Goal: Task Accomplishment & Management: Manage account settings

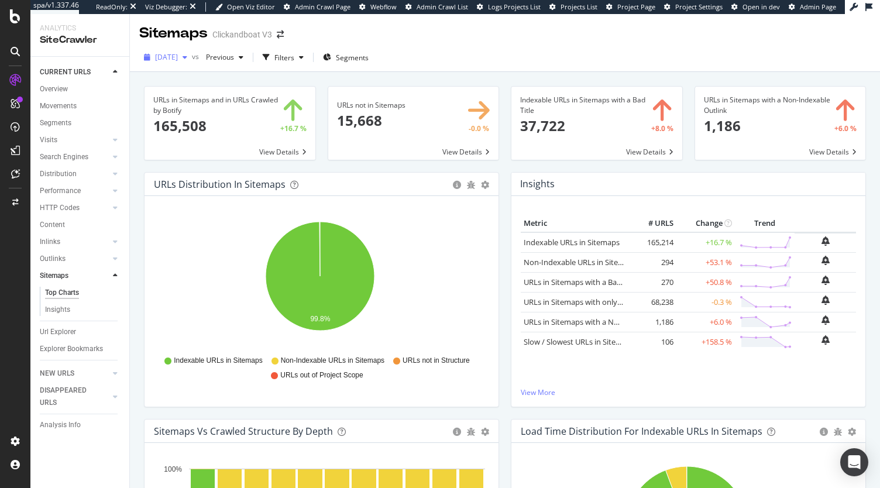
click at [178, 59] on span "[DATE]" at bounding box center [166, 57] width 23 height 10
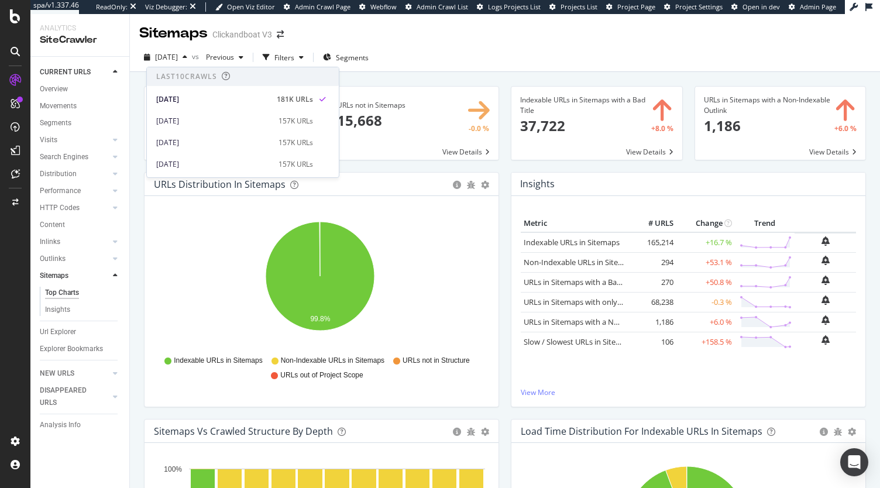
click at [54, 419] on div "Analysis Info" at bounding box center [85, 425] width 90 height 17
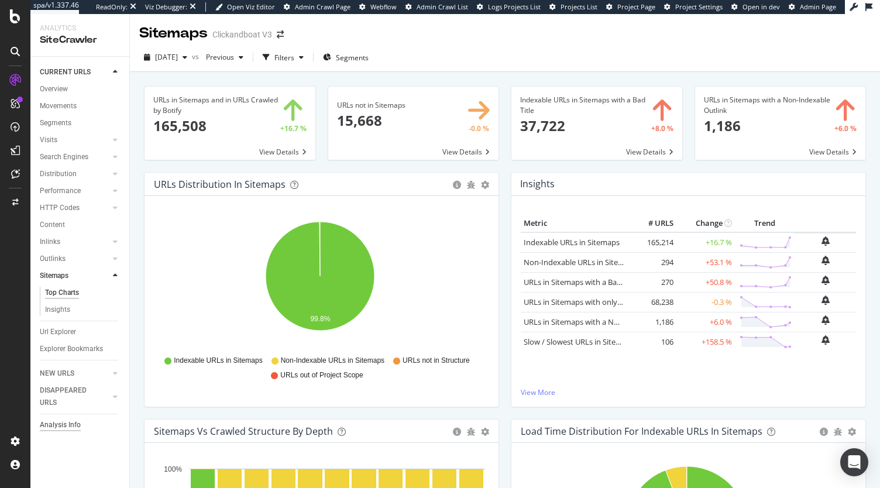
click at [50, 429] on div "Analysis Info" at bounding box center [60, 425] width 41 height 12
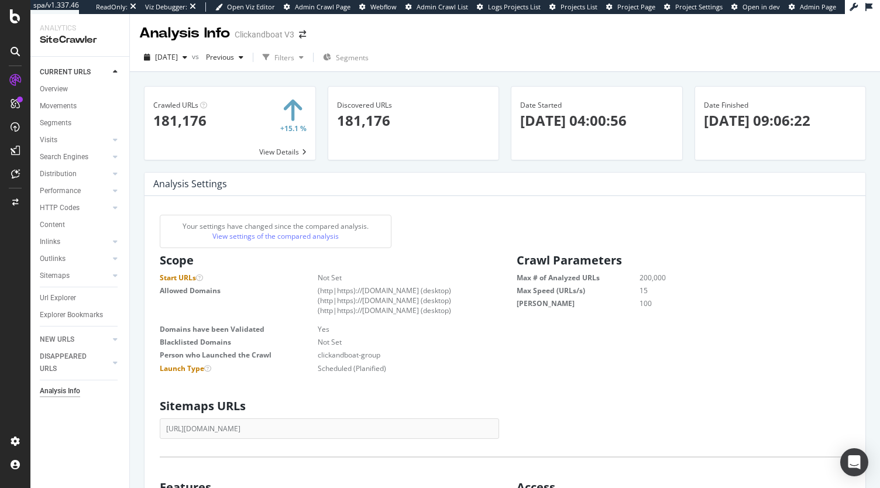
scroll to position [177, 325]
click at [178, 59] on span "[DATE]" at bounding box center [166, 57] width 23 height 10
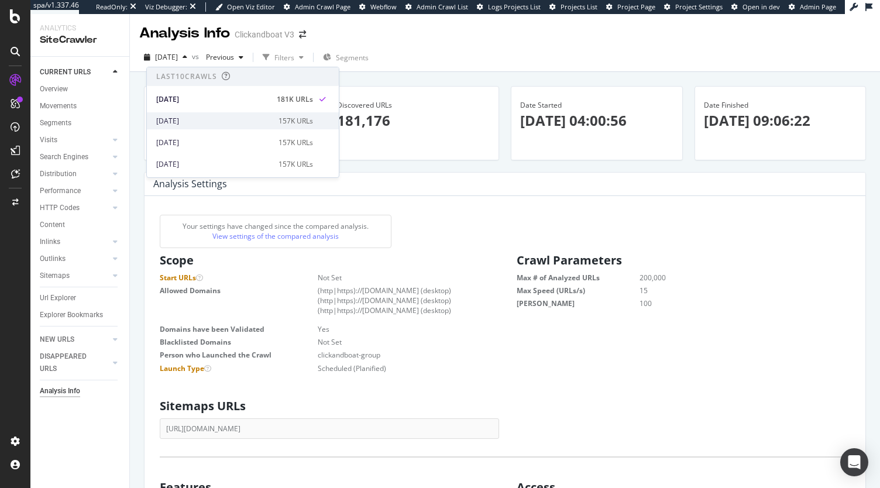
click at [192, 113] on div "2025 Sep. 14th 157K URLs" at bounding box center [243, 120] width 192 height 17
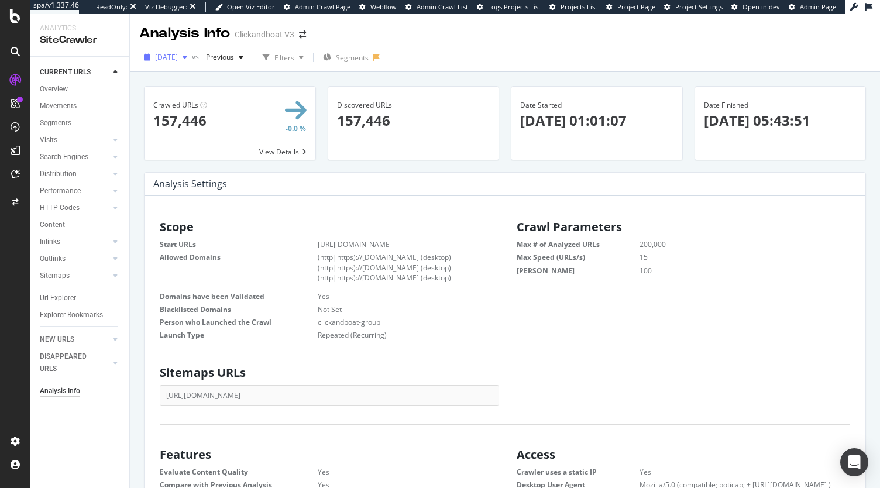
scroll to position [177, 325]
click at [191, 49] on div "2025 Sep. 14th" at bounding box center [165, 58] width 53 height 18
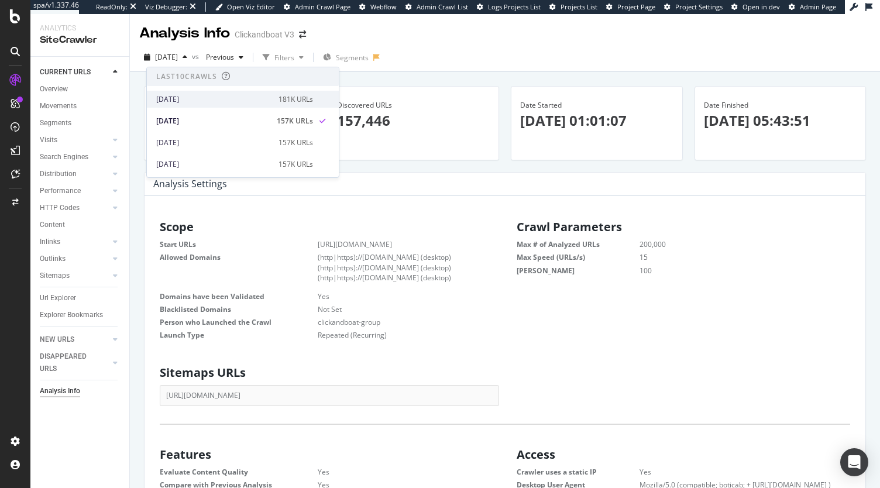
click at [208, 101] on div "2025 Sep. 17th" at bounding box center [213, 99] width 115 height 11
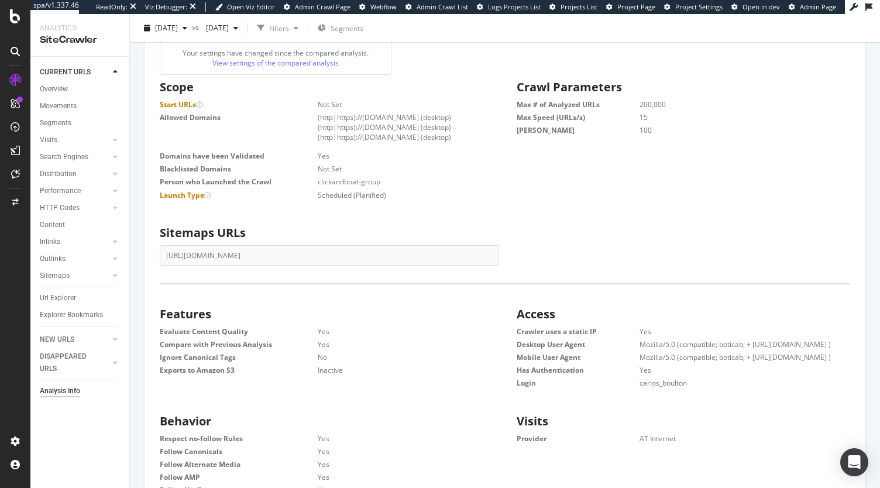
scroll to position [183, 0]
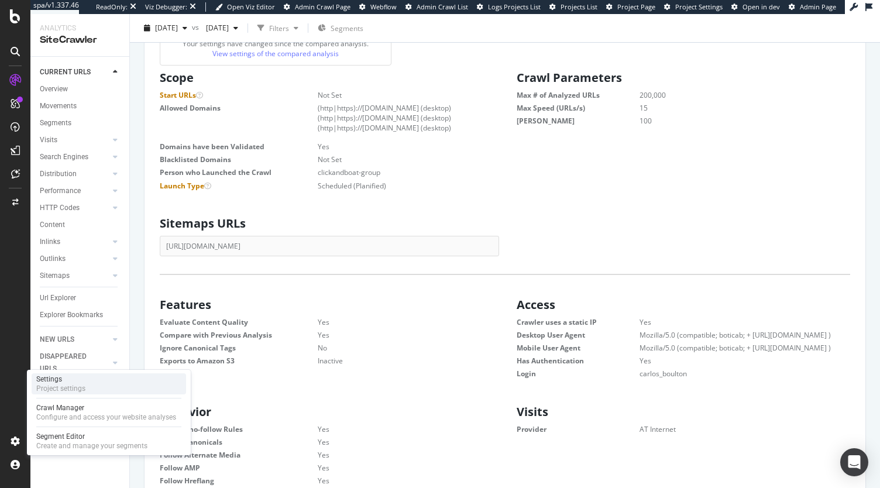
click at [70, 387] on div "Project settings" at bounding box center [60, 388] width 49 height 9
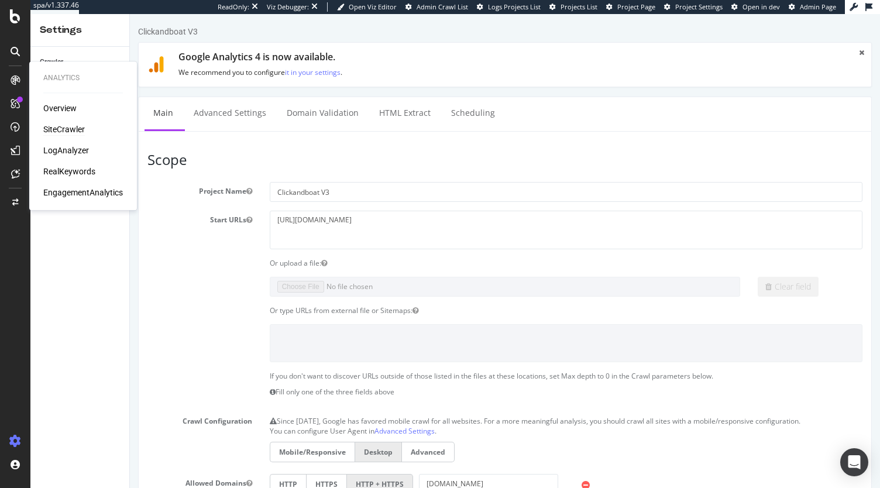
click at [59, 131] on div "SiteCrawler" at bounding box center [64, 130] width 42 height 12
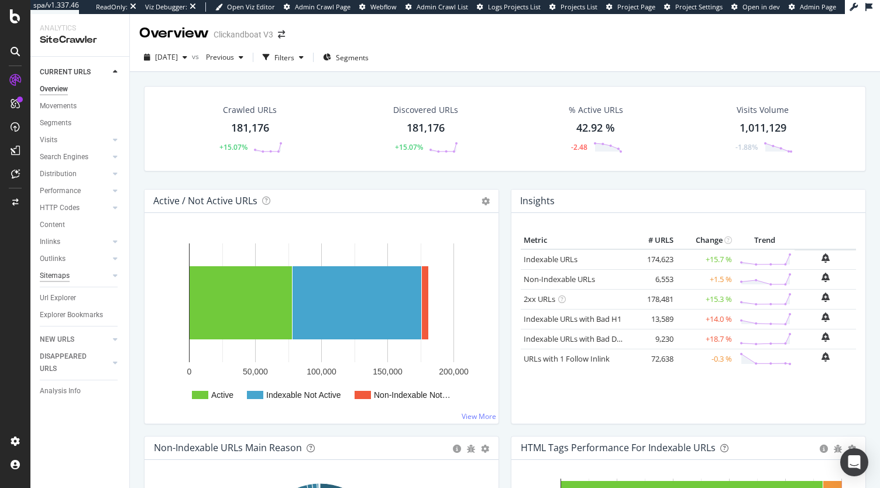
click at [61, 276] on div "Sitemaps" at bounding box center [55, 276] width 30 height 12
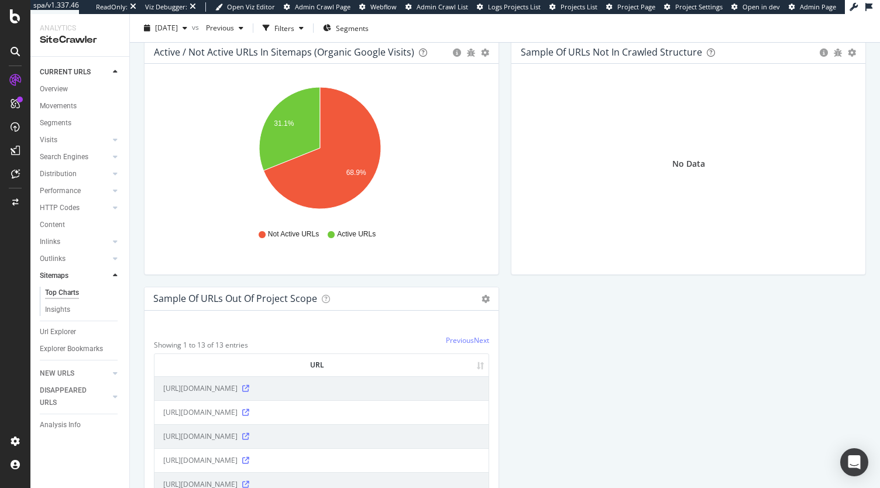
scroll to position [1121, 0]
click at [328, 296] on icon at bounding box center [326, 298] width 8 height 8
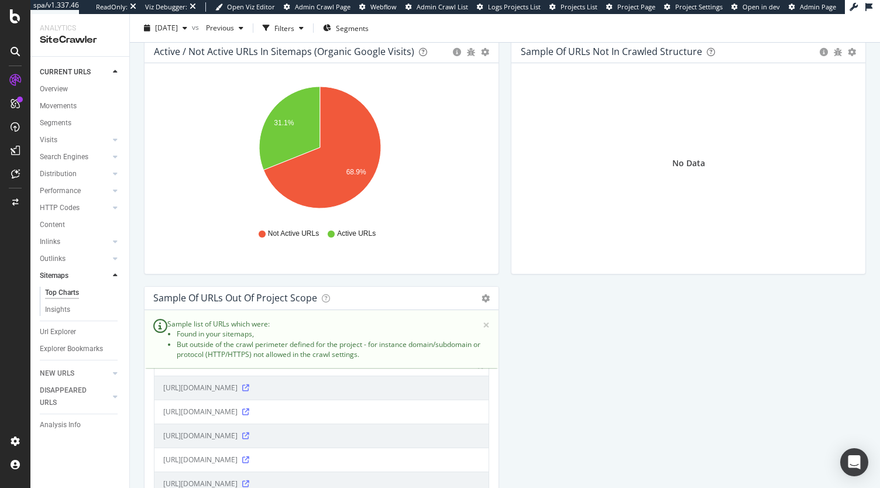
click at [546, 359] on div "URLs Distribution in Sitemaps Pie Table Export as CSV Add to Custom Report Hold…" at bounding box center [505, 461] width 734 height 2821
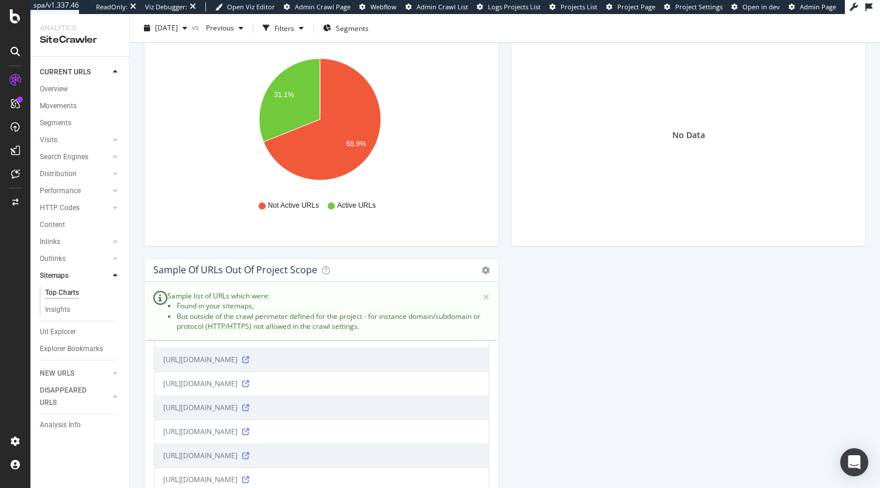
scroll to position [1150, 0]
click at [483, 296] on span "×" at bounding box center [486, 296] width 7 height 12
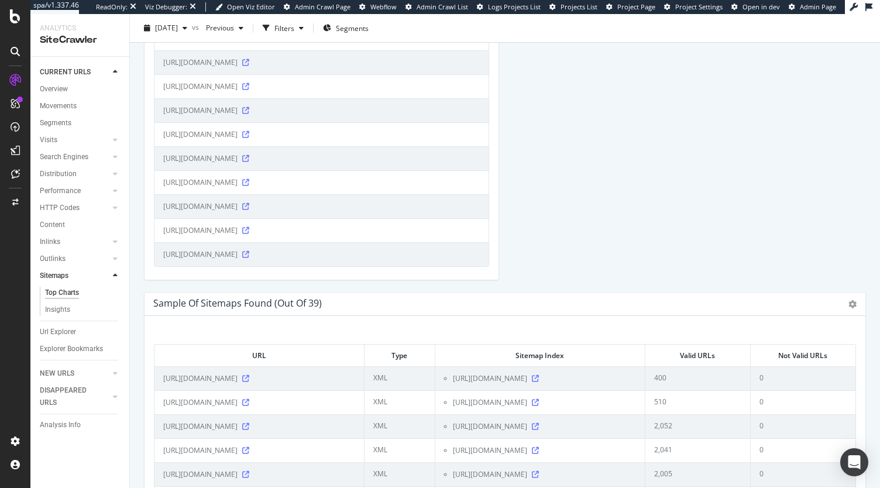
scroll to position [1586, 0]
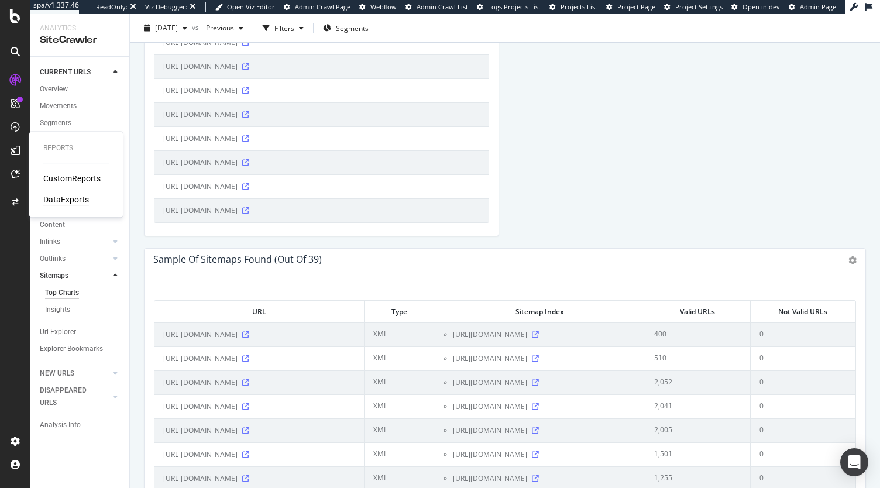
click at [56, 200] on div "DataExports" at bounding box center [66, 200] width 46 height 12
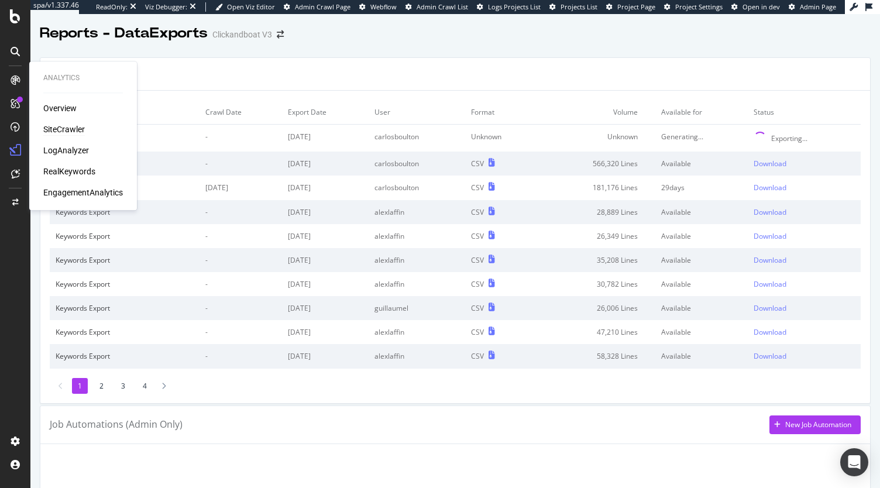
click at [66, 131] on div "SiteCrawler" at bounding box center [64, 130] width 42 height 12
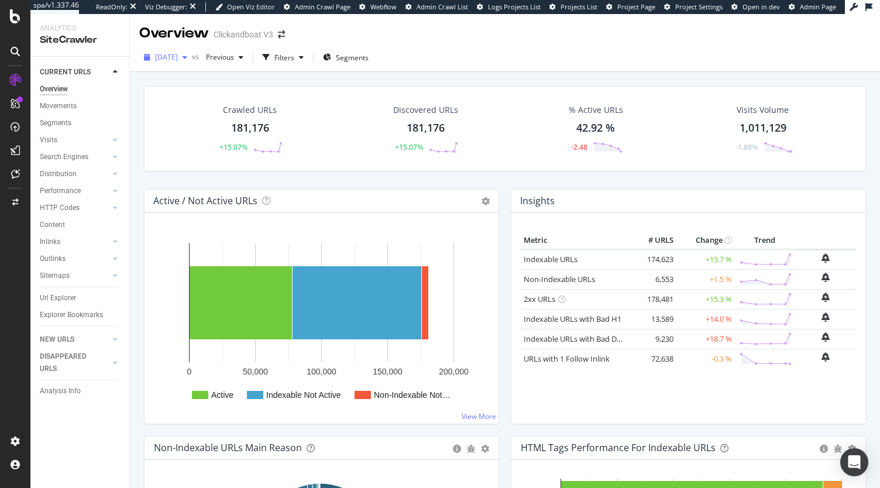
click at [178, 56] on span "2025 Sep. 17th" at bounding box center [166, 57] width 23 height 10
click at [420, 68] on div "2025 Sep. 17th vs Previous Filters Segments" at bounding box center [505, 59] width 750 height 23
click at [52, 275] on div "Sitemaps" at bounding box center [55, 276] width 30 height 12
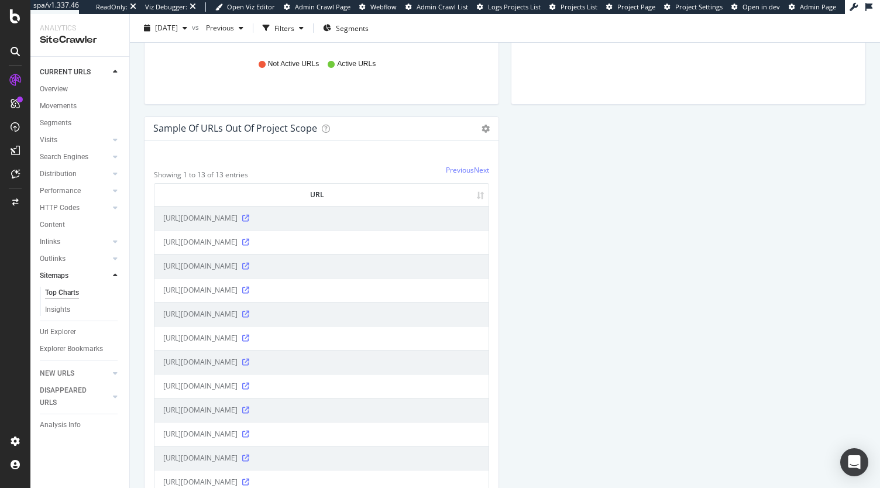
scroll to position [1291, 0]
click at [474, 170] on link "Next" at bounding box center [481, 170] width 15 height 10
click at [480, 170] on link "Next" at bounding box center [481, 170] width 15 height 10
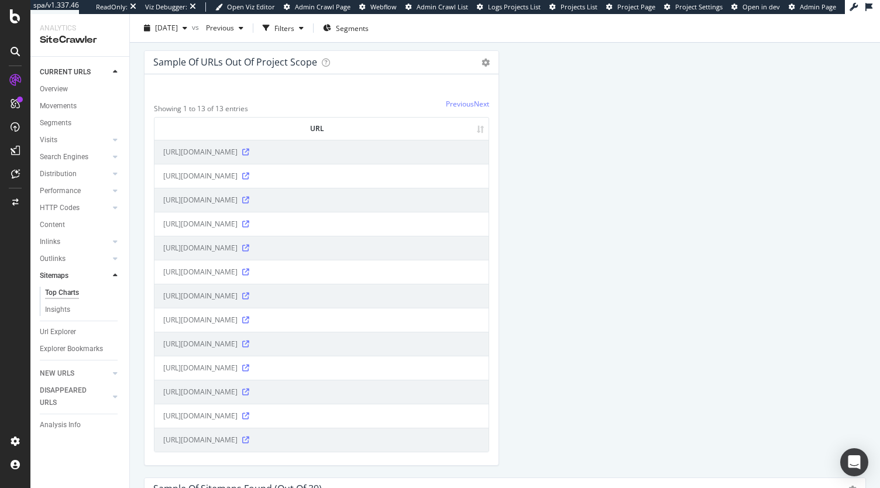
scroll to position [1357, 0]
click at [293, 60] on h4 "Sample of URLs out of Project Scope" at bounding box center [235, 62] width 164 height 16
click at [327, 59] on icon at bounding box center [326, 62] width 8 height 8
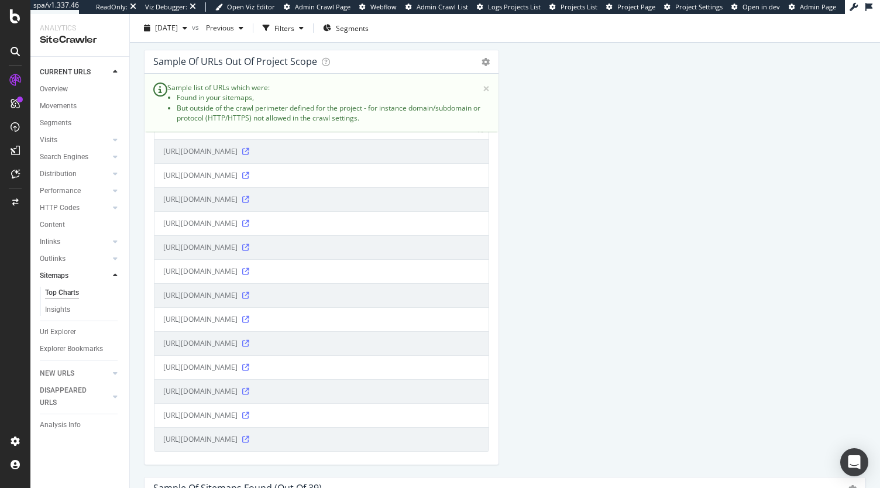
click at [551, 164] on div "URLs Distribution in Sitemaps Pie Table Export as CSV Add to Custom Report Hold…" at bounding box center [505, 225] width 734 height 2821
drag, startPoint x: 65, startPoint y: 335, endPoint x: 315, endPoint y: 208, distance: 280.6
click at [65, 335] on div "Url Explorer" at bounding box center [58, 332] width 36 height 12
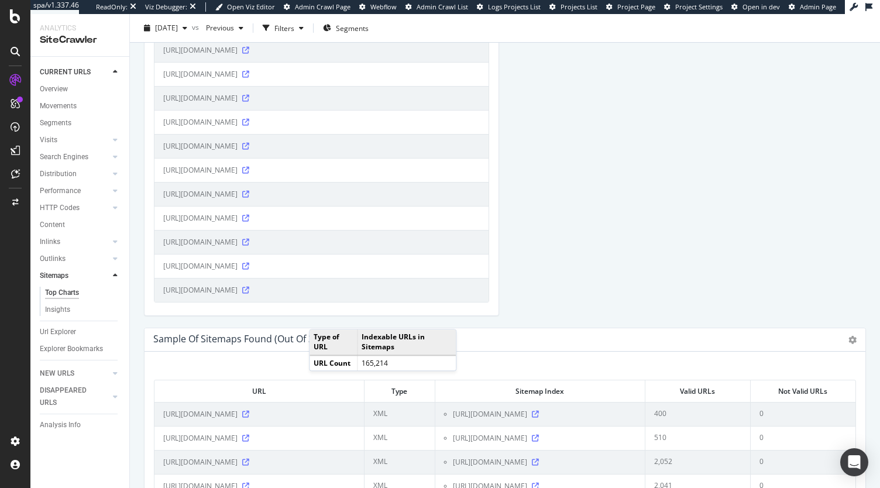
scroll to position [1331, 0]
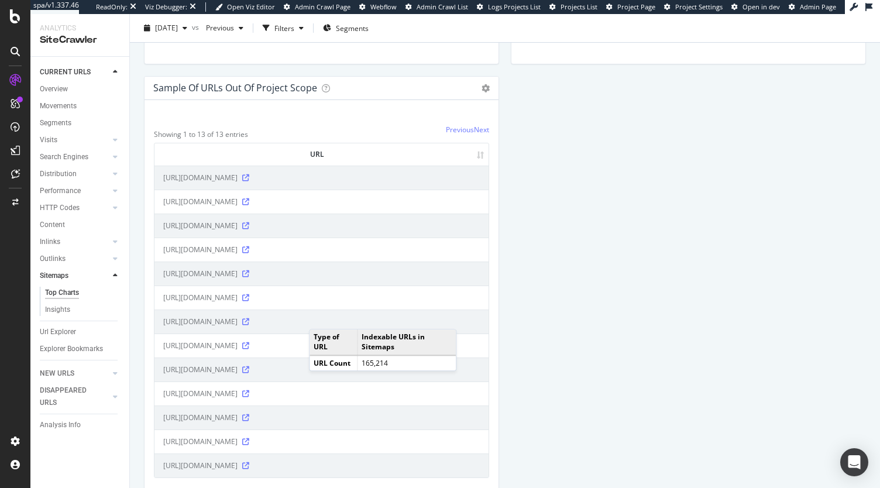
click at [589, 348] on div "URLs Distribution in Sitemaps Pie Table Export as CSV Add to Custom Report Hold…" at bounding box center [505, 251] width 734 height 2821
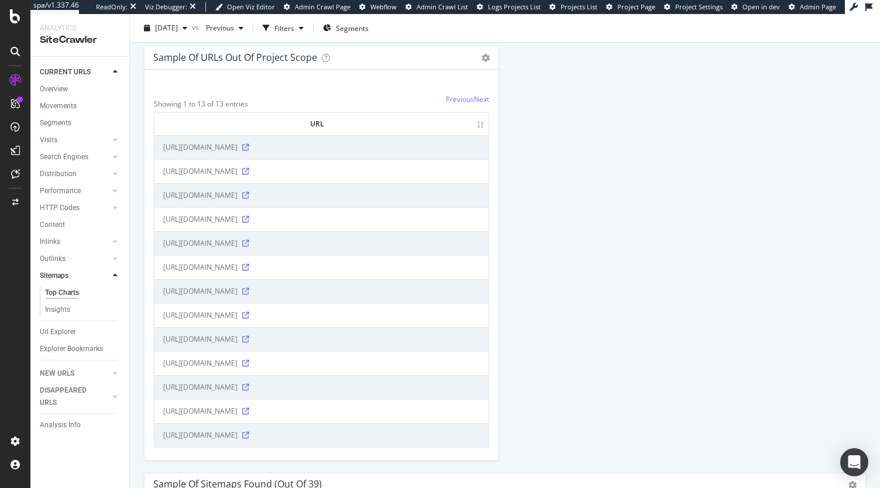
scroll to position [1361, 0]
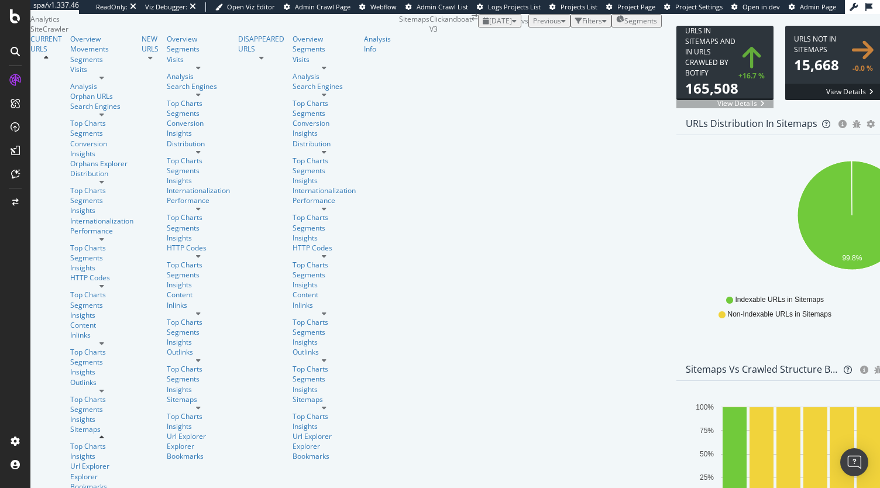
click at [483, 26] on div "2025 Sep. 17th" at bounding box center [500, 21] width 34 height 10
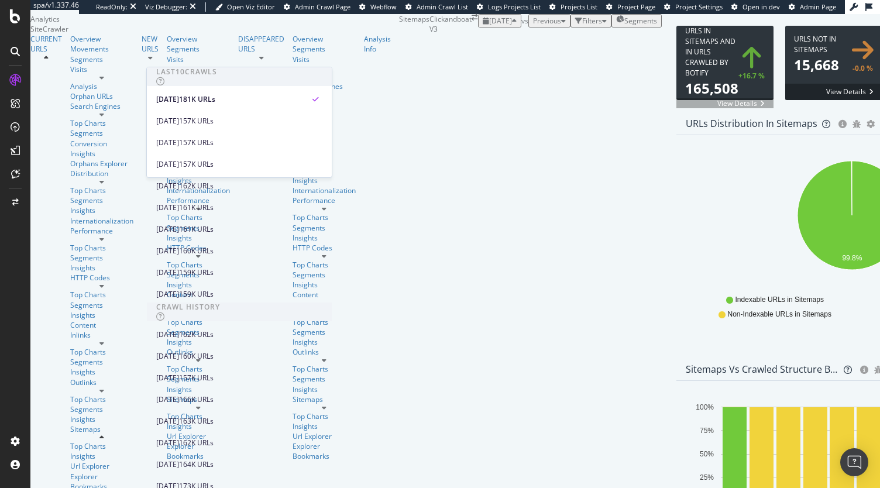
click at [686, 224] on icon "99.8%" at bounding box center [851, 222] width 331 height 136
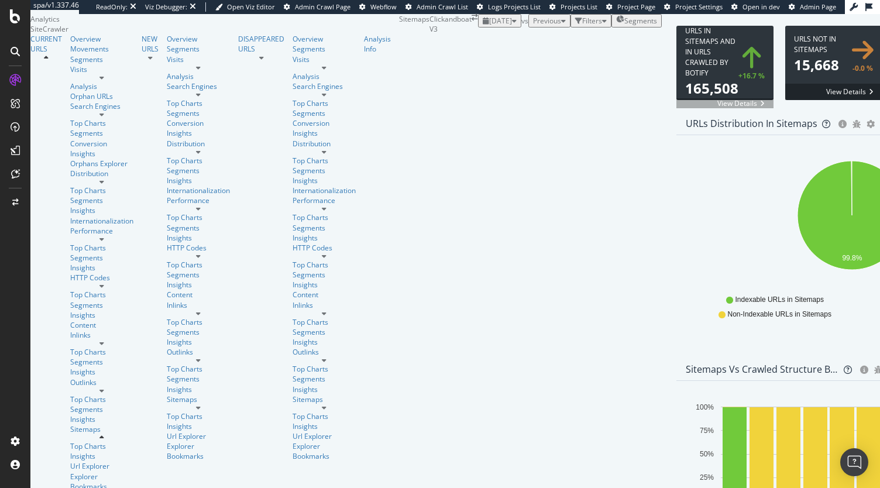
scroll to position [31, 0]
click at [798, 267] on icon "A chart." at bounding box center [852, 215] width 109 height 109
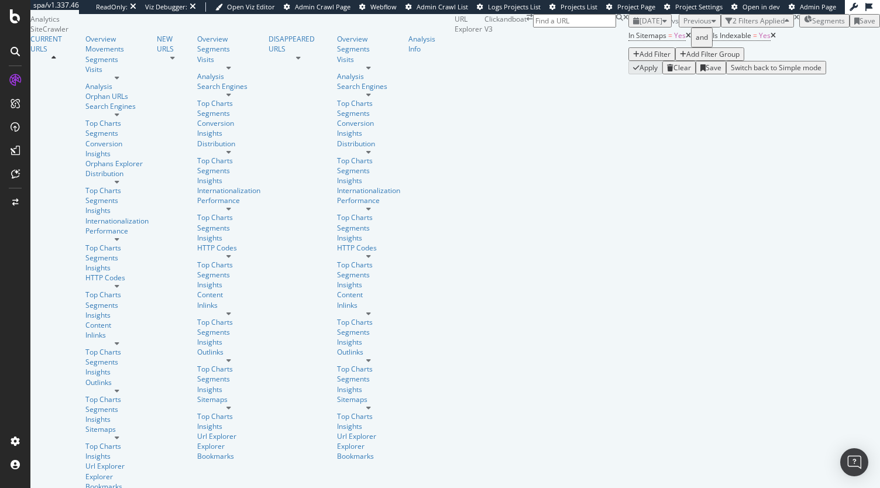
click at [771, 39] on icon at bounding box center [773, 35] width 5 height 7
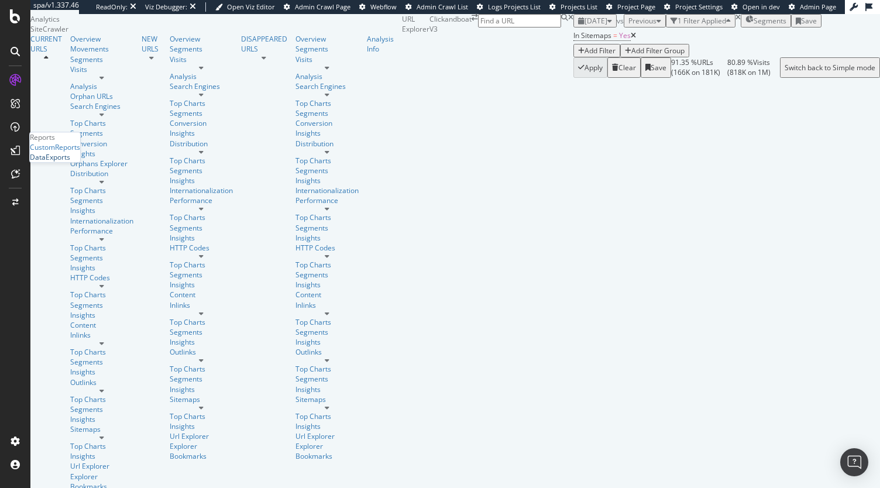
click at [70, 163] on div "DataExports" at bounding box center [50, 158] width 40 height 10
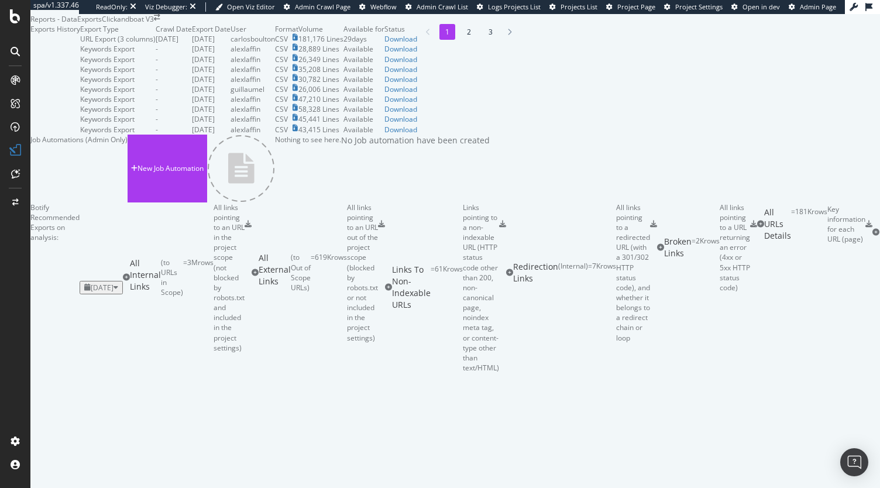
scroll to position [963, 0]
drag, startPoint x: 96, startPoint y: 382, endPoint x: 248, endPoint y: 380, distance: 151.6
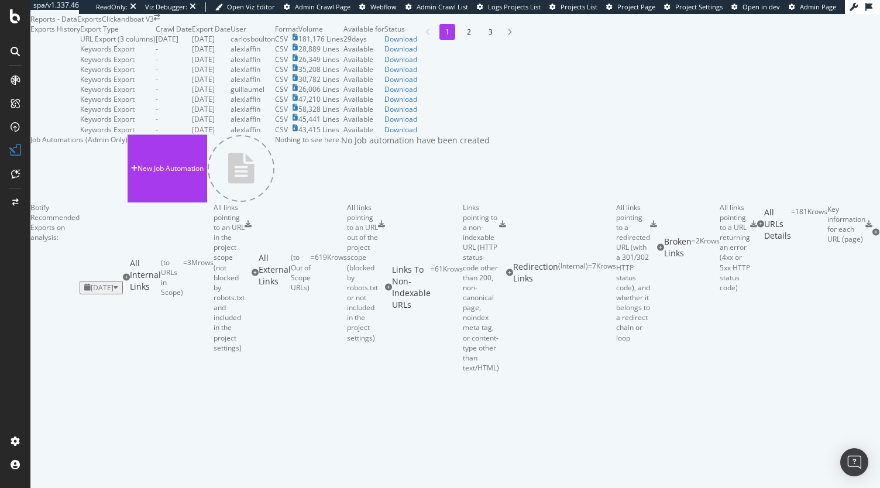
copy div "Uncrawled URLs because out of scope"
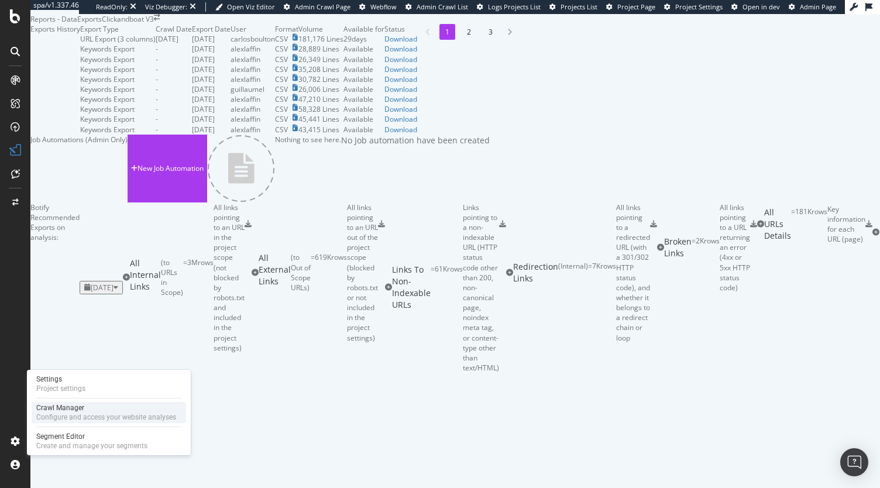
click at [60, 415] on div "Configure and access your website analyses" at bounding box center [106, 417] width 140 height 9
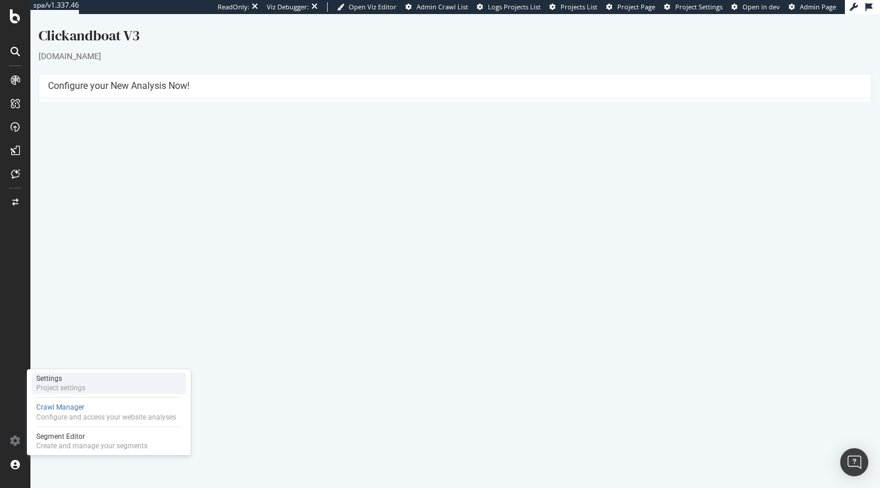
click at [63, 376] on div "Settings" at bounding box center [60, 378] width 49 height 9
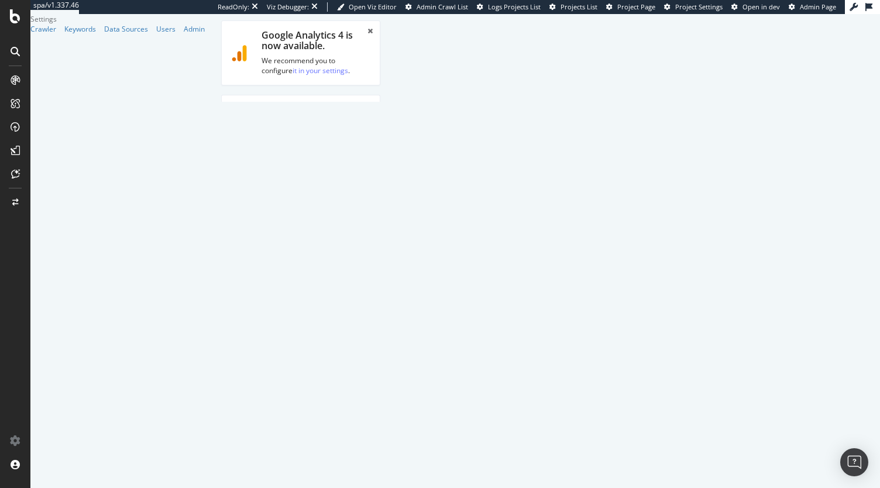
scroll to position [11, 0]
click at [361, 159] on link "Scheduling" at bounding box center [330, 175] width 61 height 32
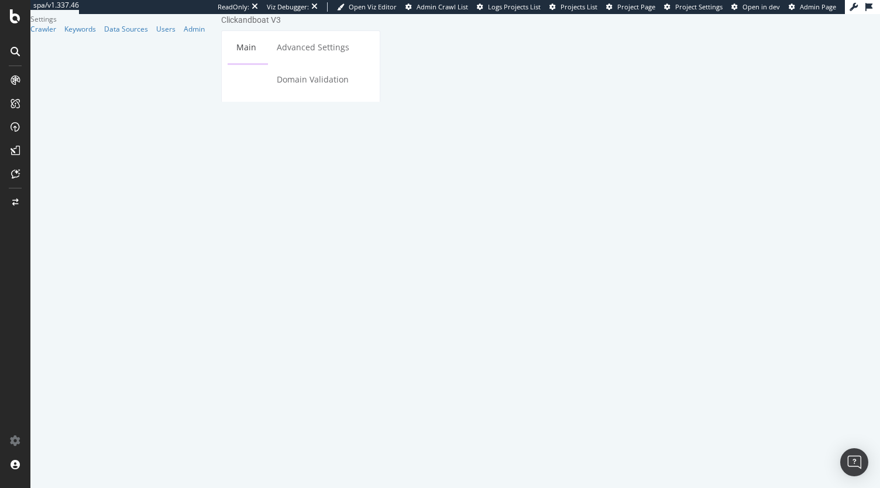
click at [243, 63] on link "Main" at bounding box center [246, 47] width 37 height 32
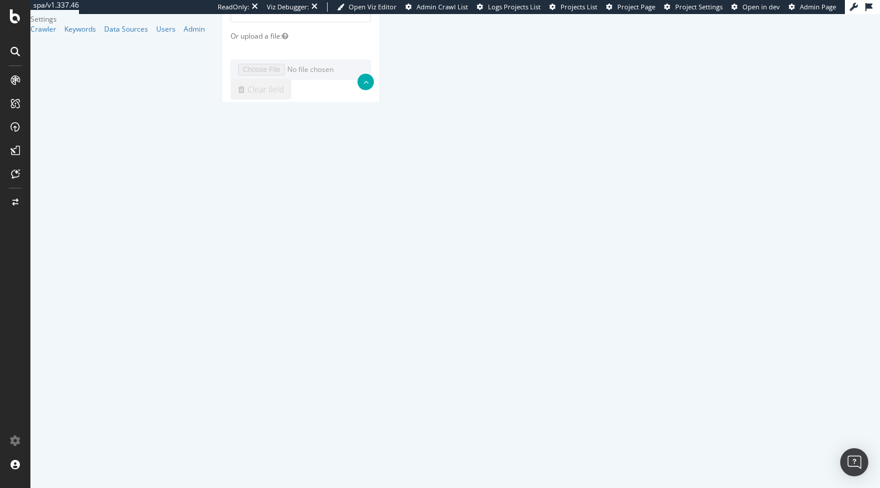
scroll to position [324, 0]
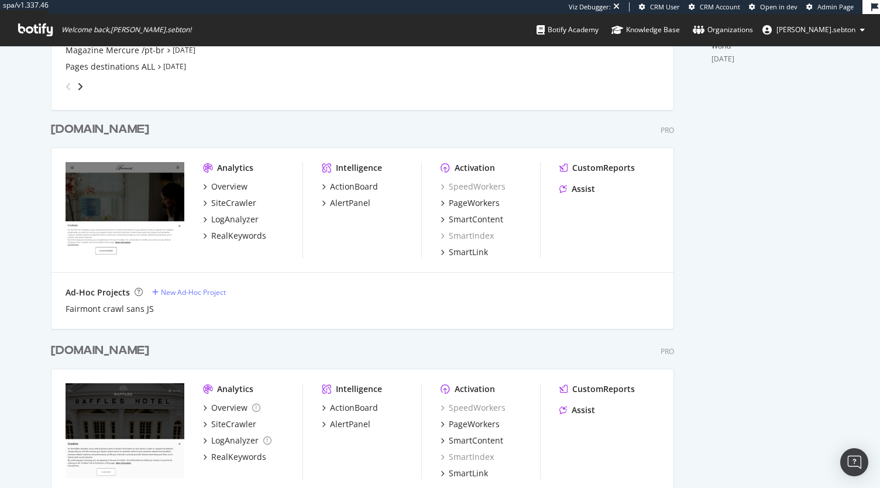
scroll to position [466, 0]
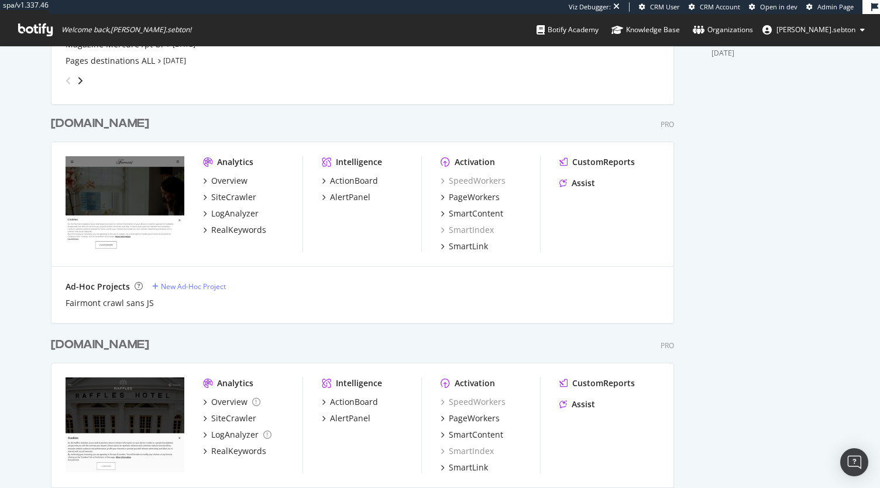
drag, startPoint x: 112, startPoint y: 307, endPoint x: 371, endPoint y: 279, distance: 260.2
click at [371, 279] on div "Ad-Hoc Projects New Ad-Hoc Project Fairmont crawl sans JS" at bounding box center [363, 295] width 622 height 56
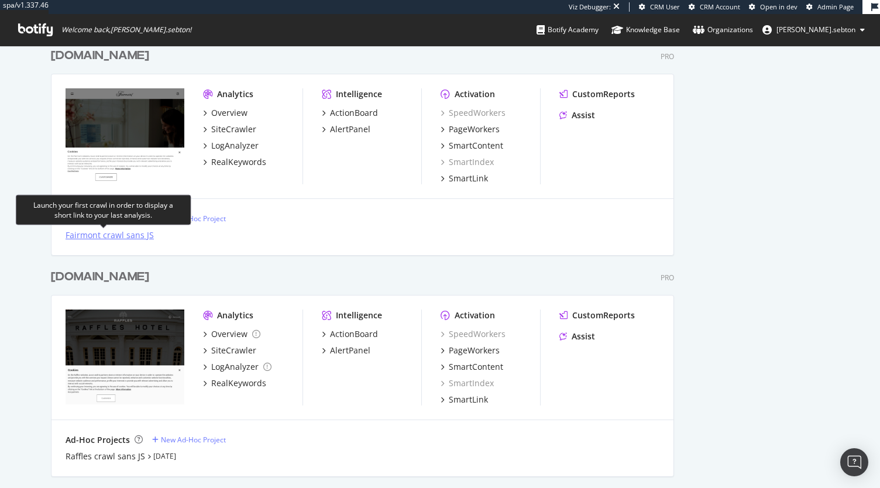
click at [102, 232] on div "Fairmont crawl sans JS" at bounding box center [110, 235] width 88 height 12
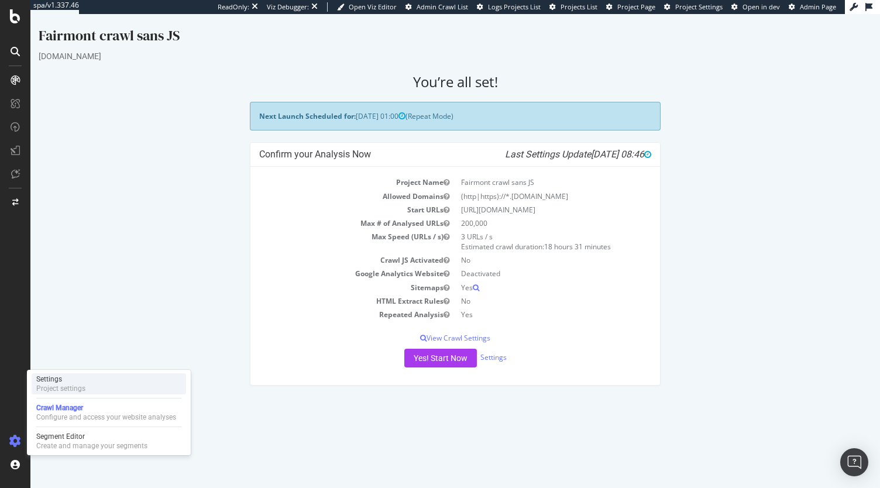
click at [89, 382] on div "Settings Project settings" at bounding box center [109, 383] width 155 height 21
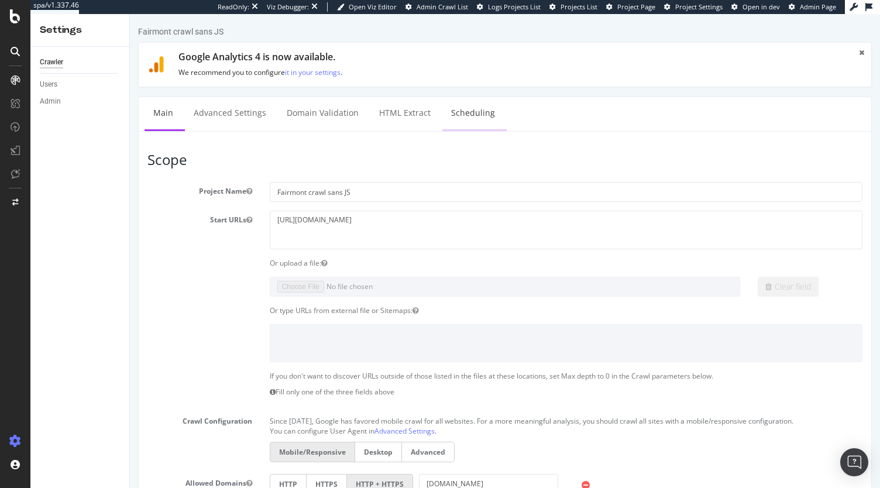
click at [455, 109] on link "Scheduling" at bounding box center [472, 113] width 61 height 32
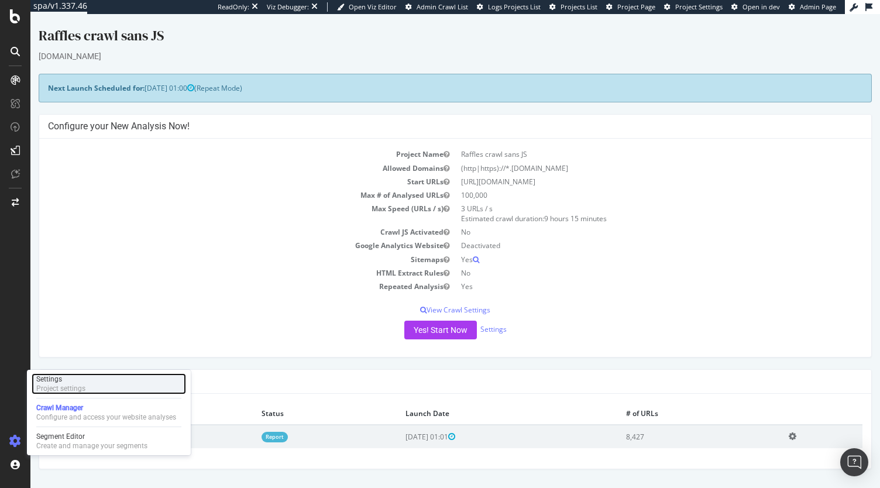
click at [80, 389] on div "Project settings" at bounding box center [60, 388] width 49 height 9
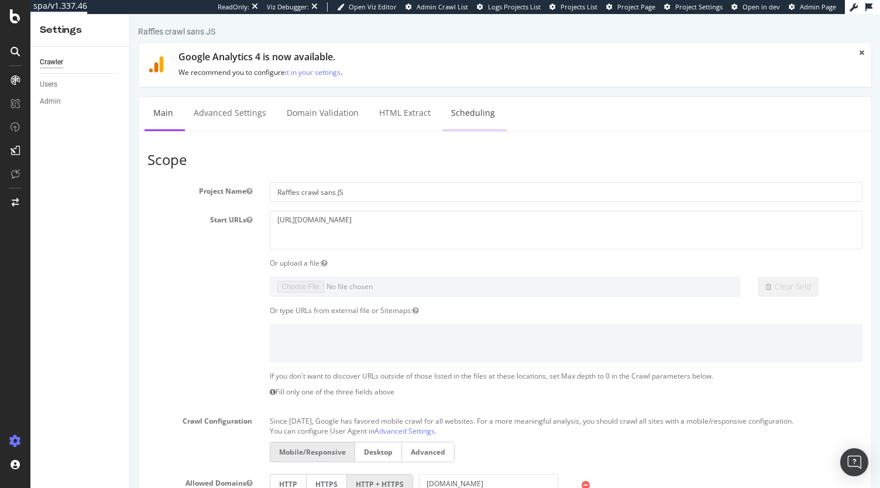
click at [453, 118] on link "Scheduling" at bounding box center [472, 113] width 61 height 32
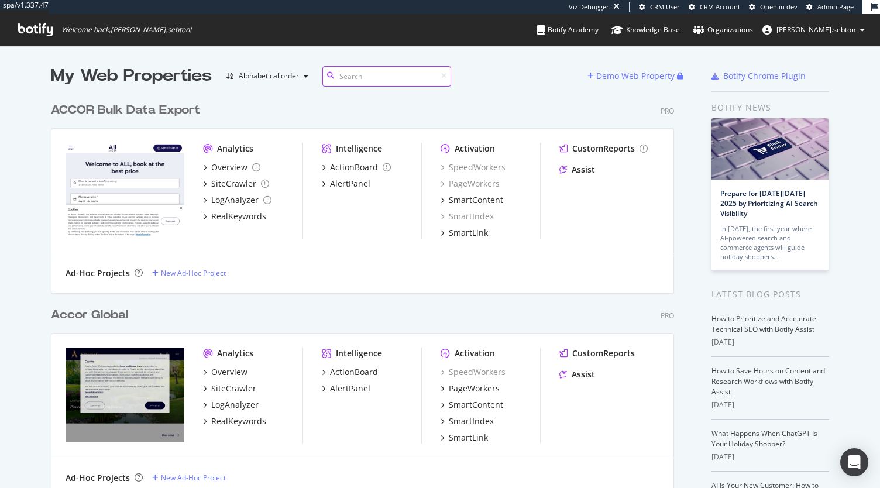
scroll to position [139, 0]
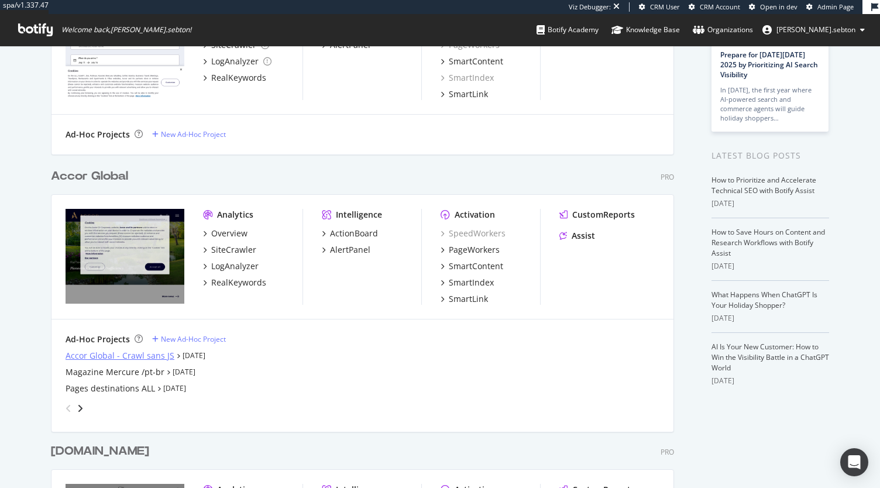
click at [89, 357] on div "Accor Global - Crawl sans JS" at bounding box center [120, 356] width 109 height 12
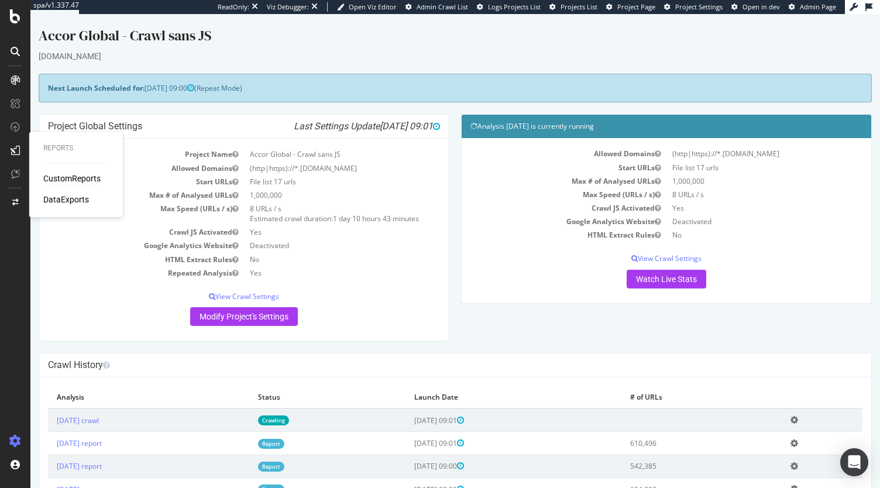
click at [64, 174] on div "CustomReports" at bounding box center [71, 179] width 57 height 12
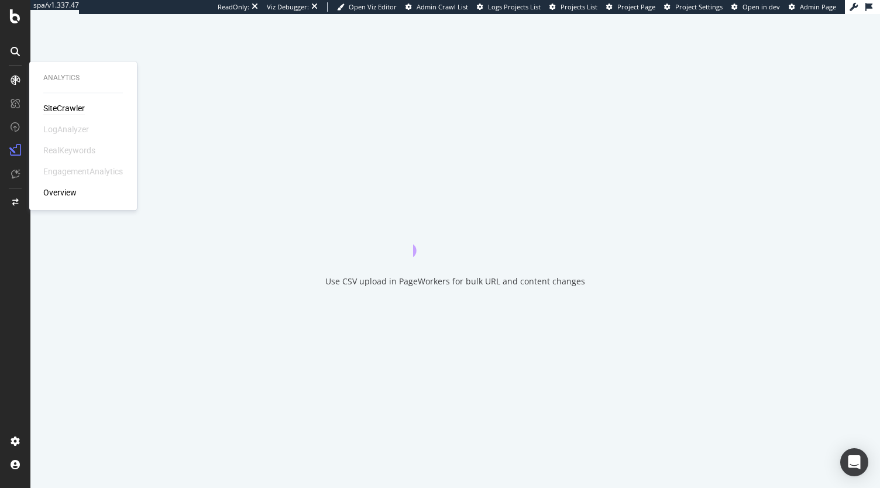
click at [51, 106] on div "SiteCrawler" at bounding box center [64, 108] width 42 height 12
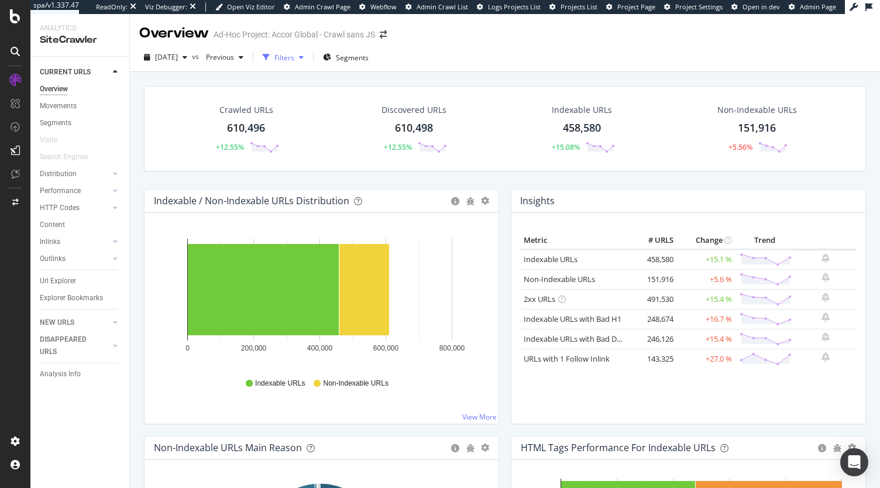
click at [308, 58] on div "button" at bounding box center [301, 57] width 14 height 7
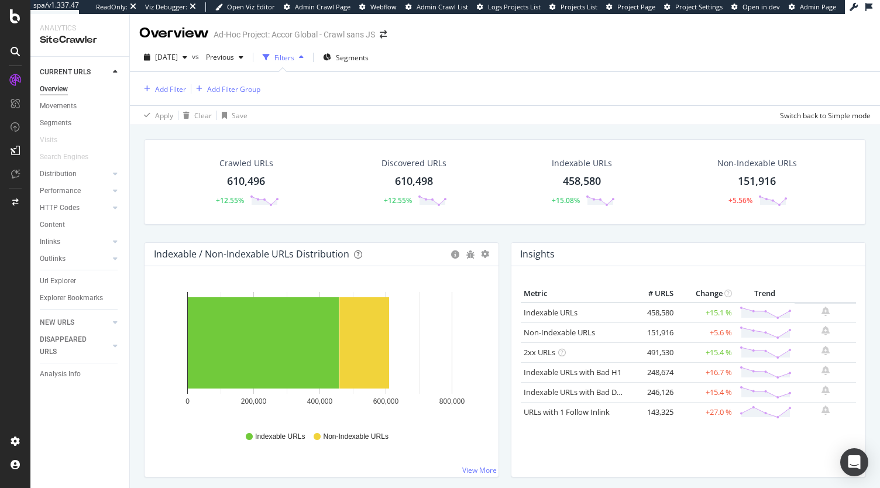
click at [294, 61] on div "Filters" at bounding box center [285, 58] width 20 height 10
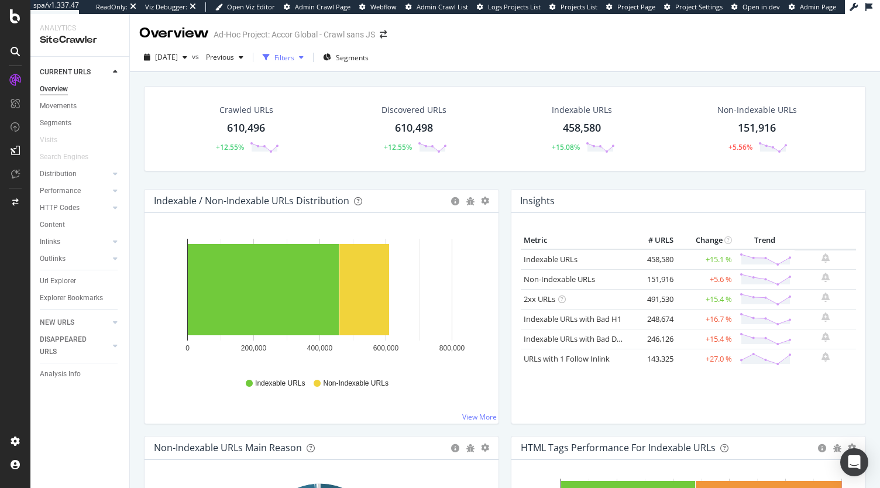
click at [294, 59] on div "Filters" at bounding box center [285, 58] width 20 height 10
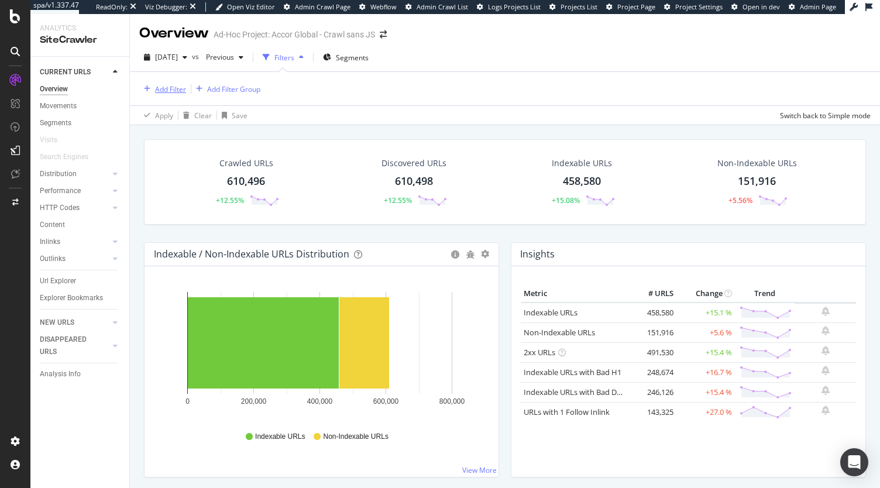
click at [174, 84] on div "Add Filter" at bounding box center [170, 89] width 31 height 10
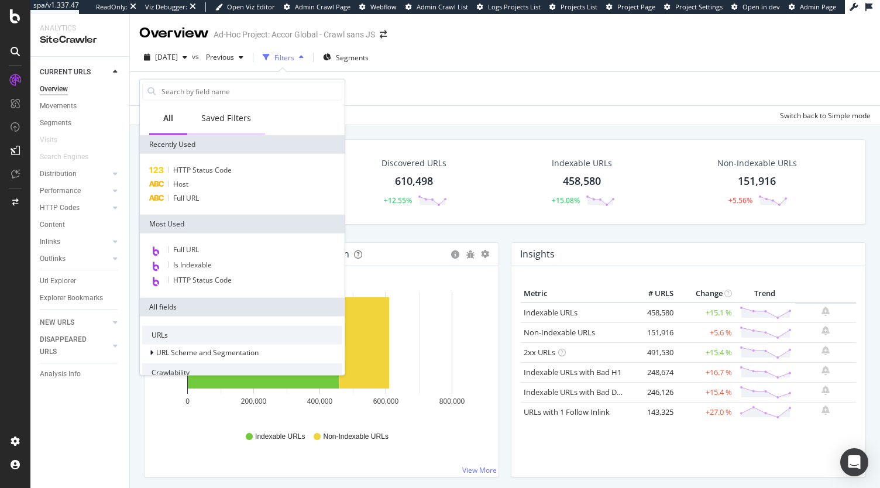
click at [233, 109] on div "Saved Filters" at bounding box center [226, 119] width 78 height 32
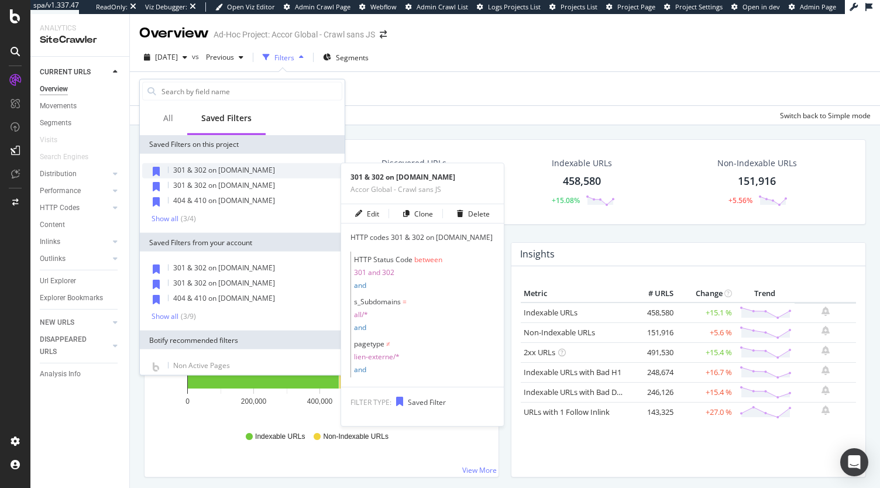
click at [280, 174] on div "301 & 302 on all.accor.com" at bounding box center [242, 170] width 200 height 15
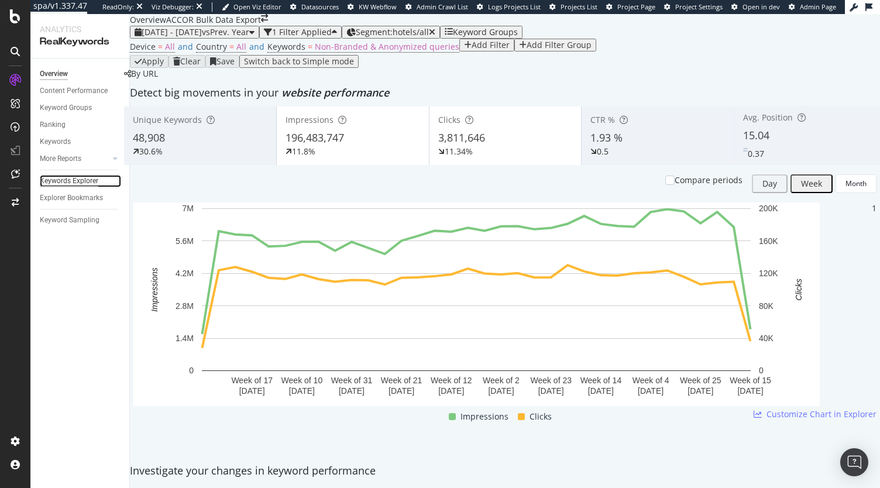
click at [71, 181] on div "Keywords Explorer" at bounding box center [69, 181] width 59 height 12
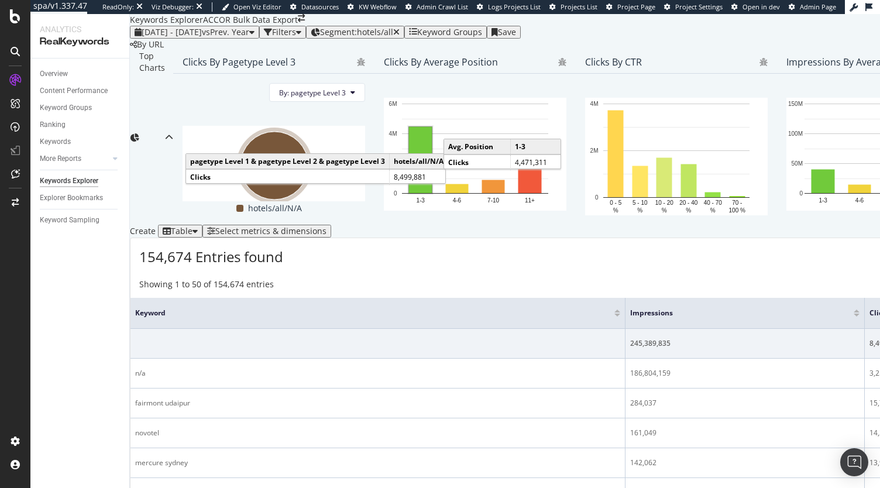
click at [296, 37] on div "Filters" at bounding box center [284, 32] width 24 height 9
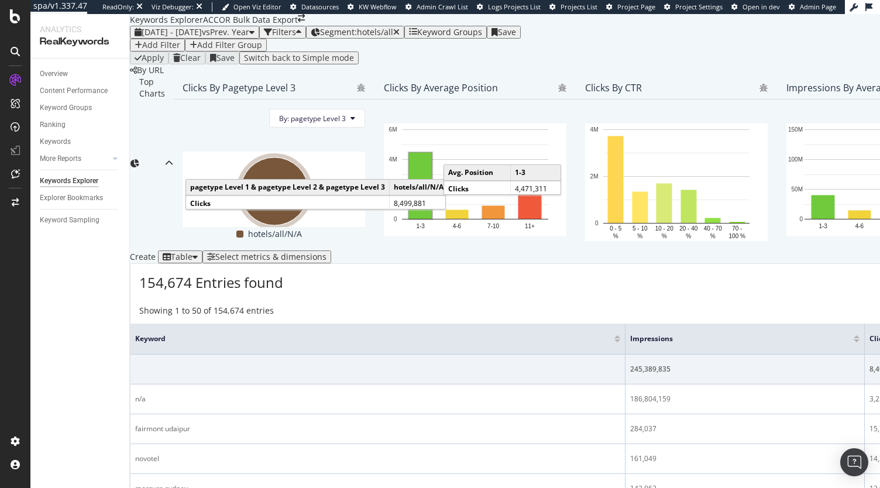
click at [174, 50] on div "Add Filter" at bounding box center [161, 44] width 38 height 9
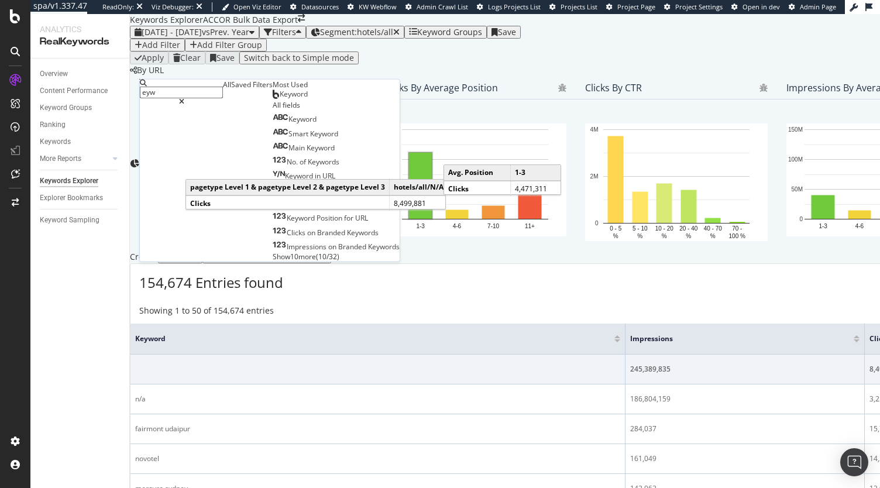
type input "eyw"
click at [273, 99] on div "Keyword" at bounding box center [290, 94] width 35 height 9
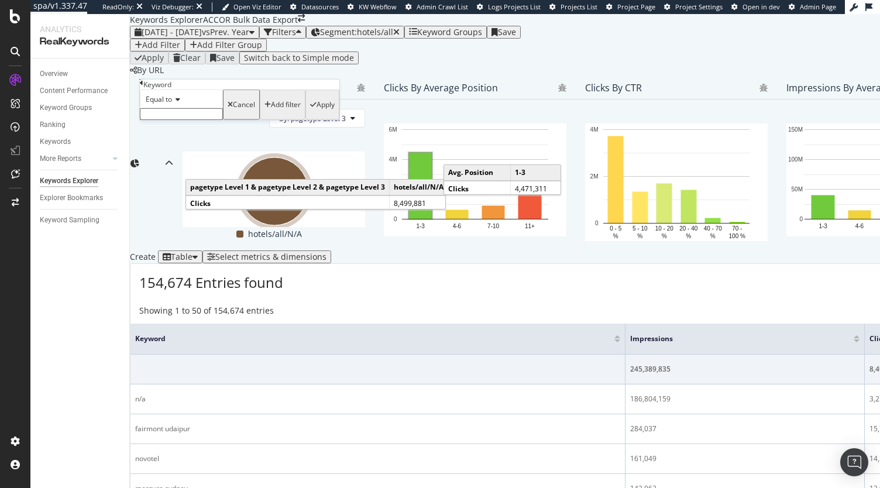
click at [170, 104] on span "Equal to" at bounding box center [159, 99] width 26 height 10
click at [172, 194] on span "Contains" at bounding box center [157, 189] width 29 height 10
click at [179, 120] on input "text" at bounding box center [181, 114] width 83 height 12
type input "hotel"
click at [317, 112] on div "Apply" at bounding box center [326, 108] width 18 height 8
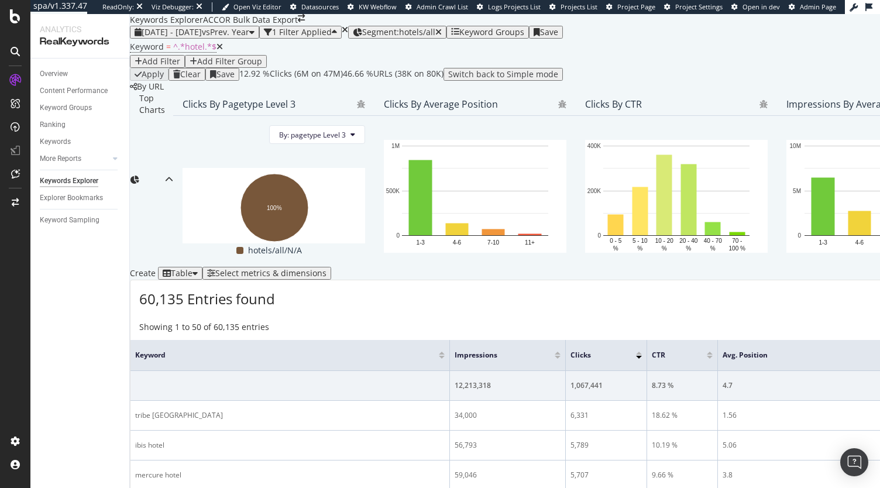
scroll to position [770, 0]
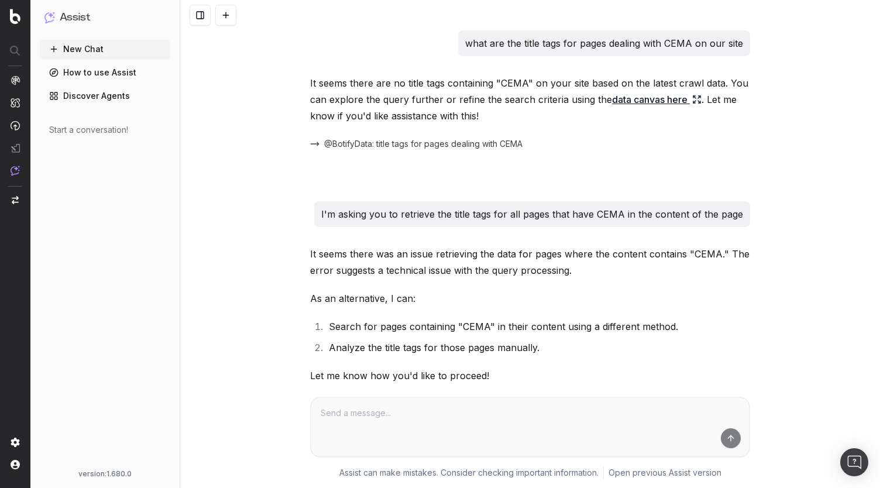
scroll to position [2541, 0]
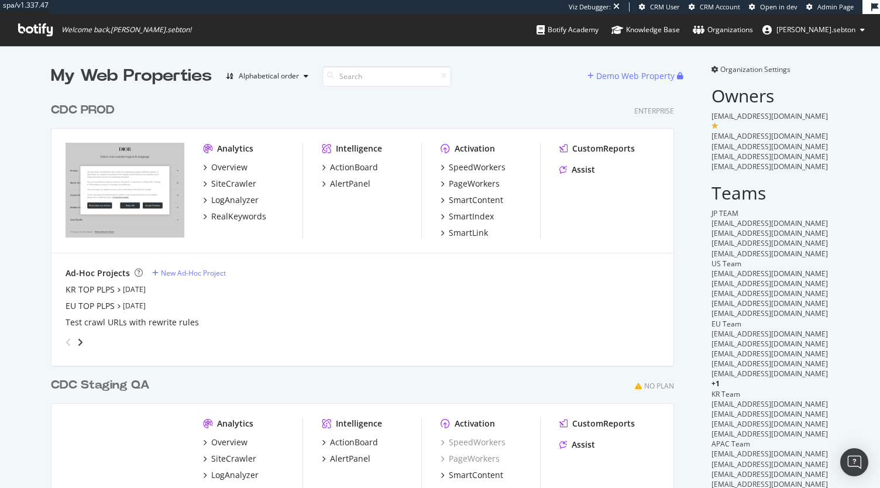
scroll to position [503, 623]
click at [217, 189] on div "Overview SiteCrawler LogAnalyzer RealKeywords" at bounding box center [253, 192] width 100 height 61
click at [224, 183] on div "SiteCrawler" at bounding box center [233, 184] width 45 height 12
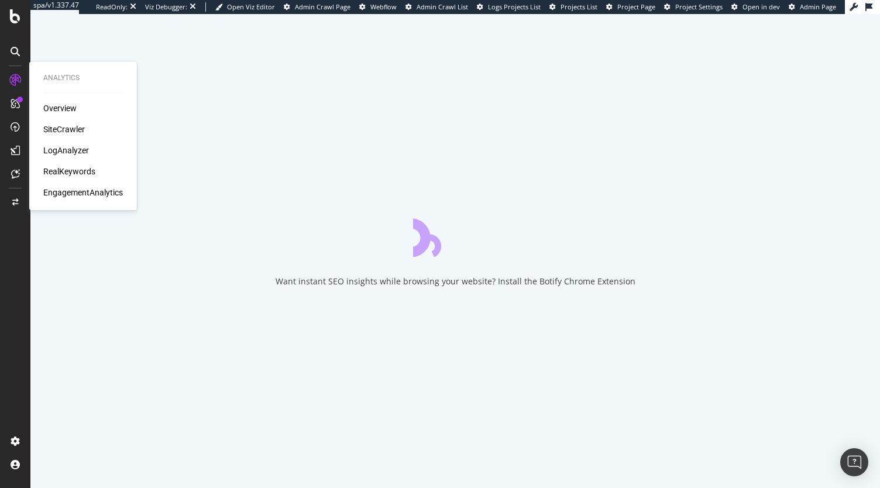
click at [61, 131] on div "SiteCrawler" at bounding box center [64, 130] width 42 height 12
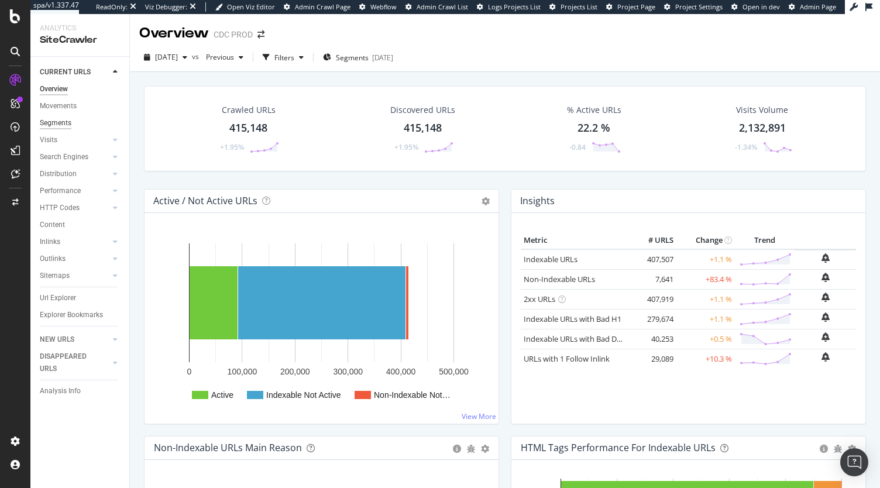
click at [66, 125] on div "Segments" at bounding box center [56, 123] width 32 height 12
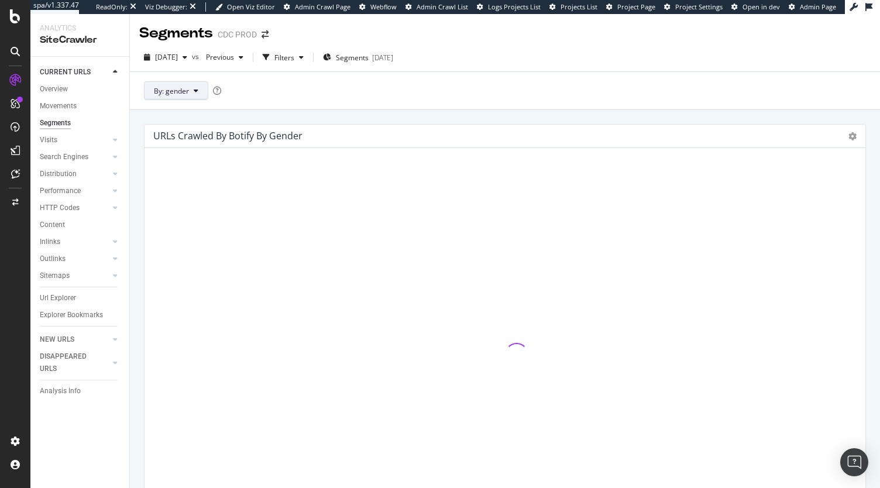
click at [184, 87] on span "By: gender" at bounding box center [171, 91] width 35 height 10
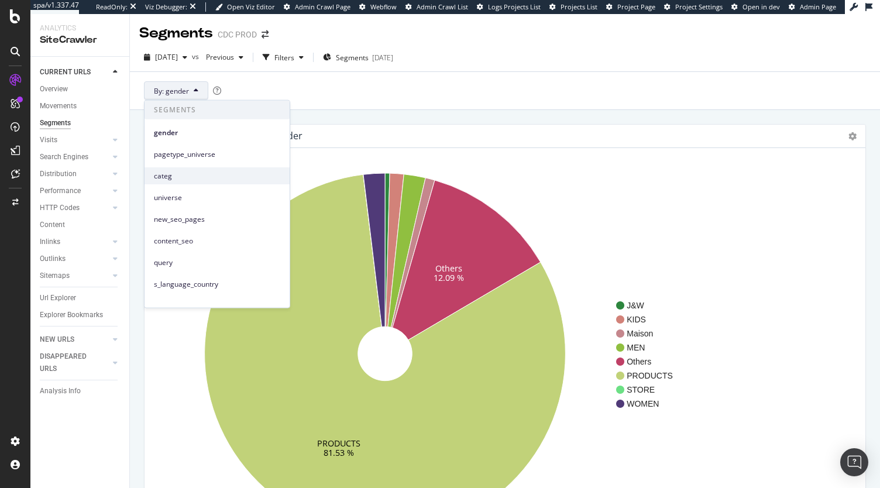
click at [187, 171] on span "categ" at bounding box center [217, 175] width 126 height 11
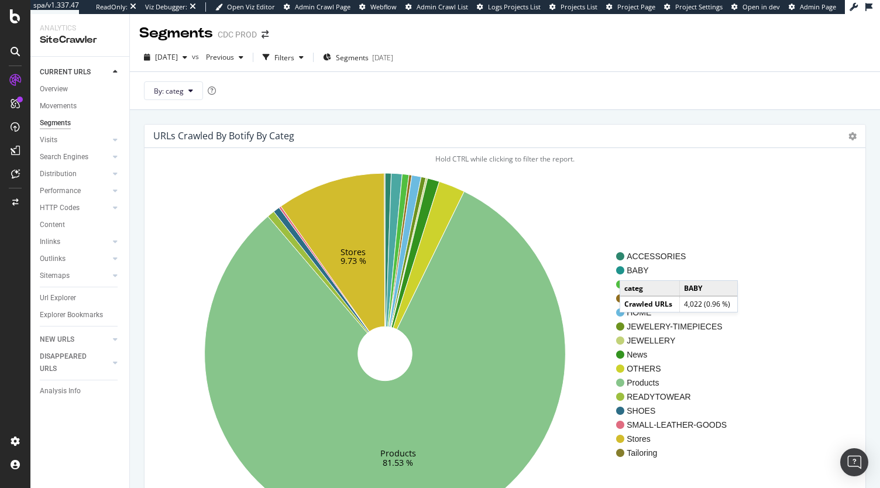
click at [632, 268] on span "BABY" at bounding box center [677, 271] width 100 height 12
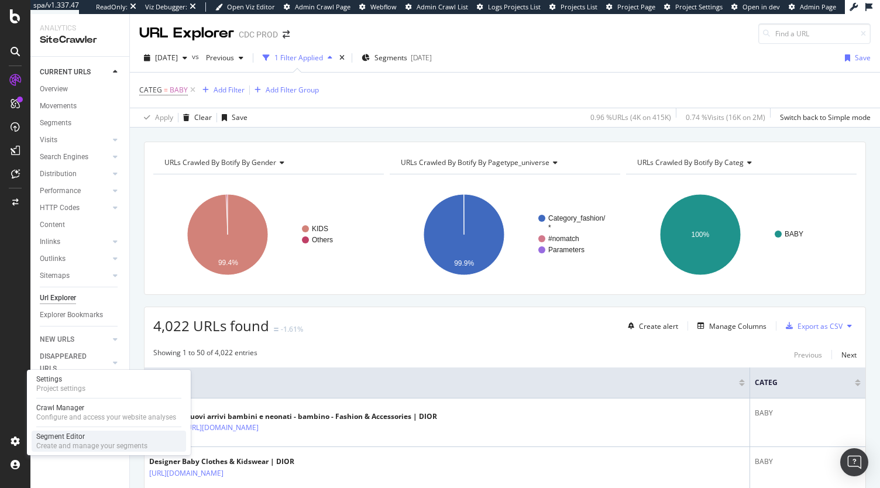
click at [68, 433] on div "Segment Editor" at bounding box center [91, 436] width 111 height 9
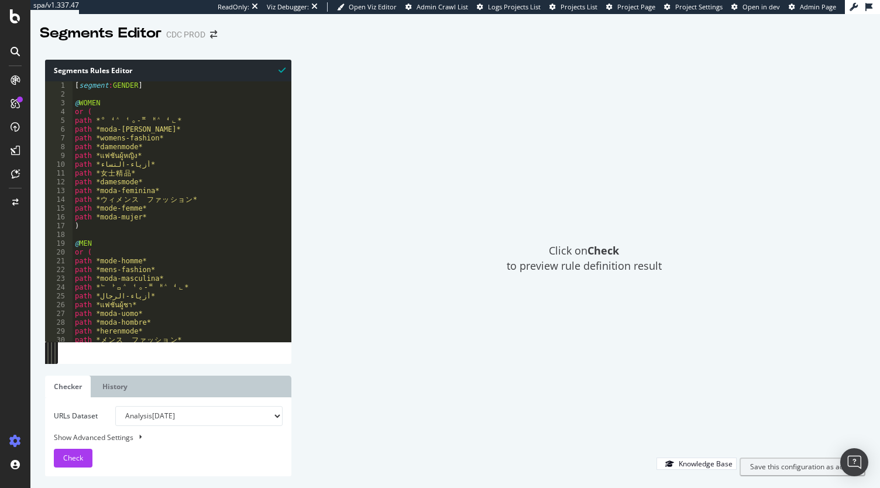
click at [234, 262] on div "[ segment : GENDER ] @ [DEMOGRAPHIC_DATA] or ( path * ᄋ ᅧ ᄉ ᅥᆼ- ᄑ ᅢ ᄉ ᅧᆫ* path …" at bounding box center [317, 215] width 488 height 269
type textarea "path *mode-homme*"
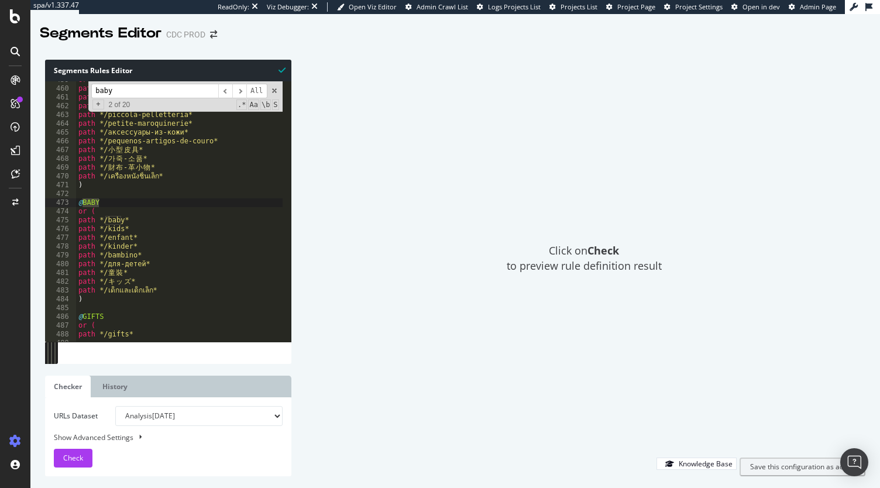
scroll to position [4027, 0]
type input "baby"
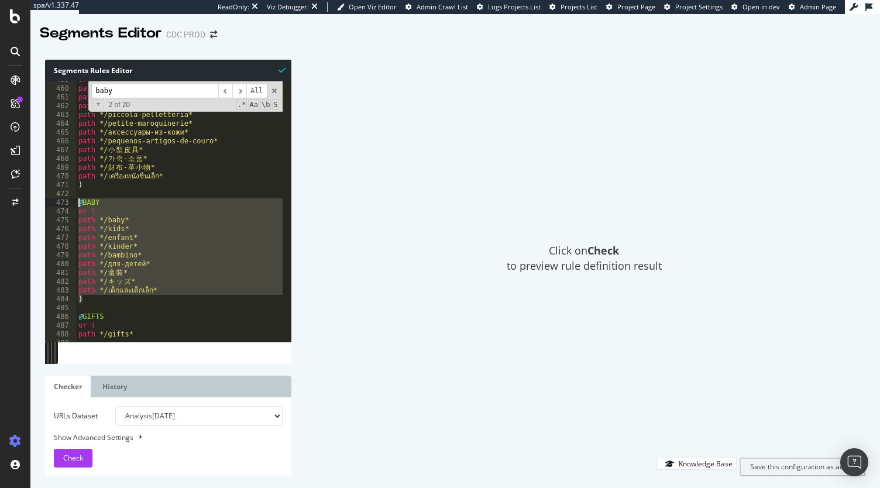
drag, startPoint x: 90, startPoint y: 304, endPoint x: 67, endPoint y: 204, distance: 102.2
click at [67, 204] on div "path *mode-homme* 459 460 461 462 463 464 465 466 467 468 469 470 471 472 473 4…" at bounding box center [168, 211] width 246 height 260
type textarea "@BABY or ("
click at [147, 87] on input "baby" at bounding box center [154, 91] width 127 height 15
